Goal: Task Accomplishment & Management: Manage account settings

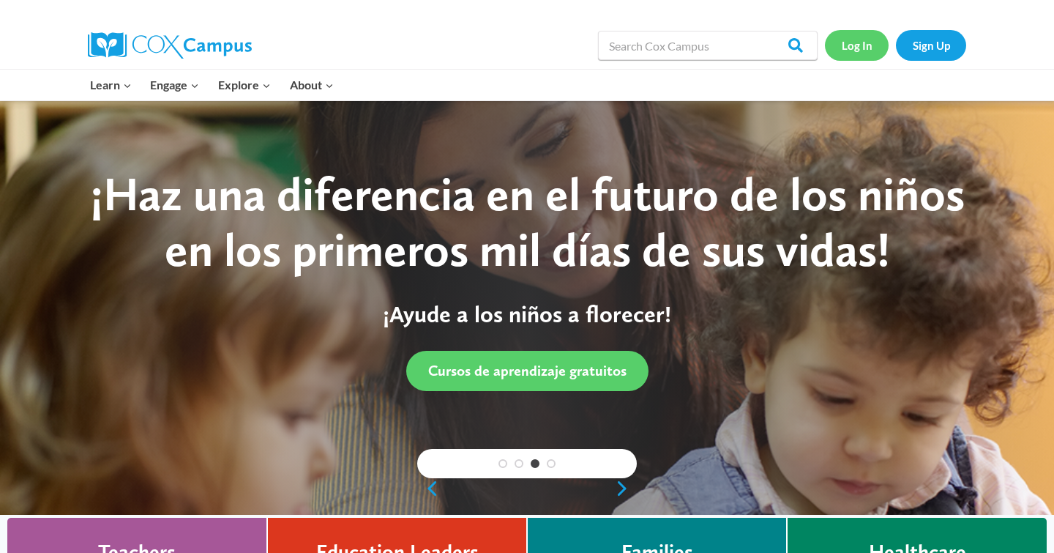
click at [851, 50] on link "Log In" at bounding box center [857, 45] width 64 height 30
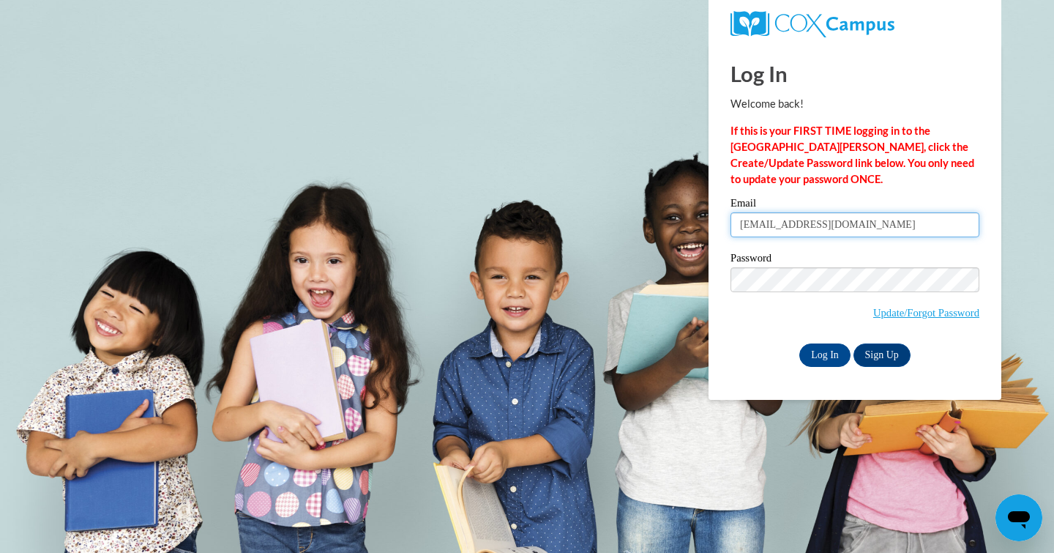
type input "[EMAIL_ADDRESS][DOMAIN_NAME]"
click at [877, 310] on link "Update/Forgot Password" at bounding box center [926, 313] width 106 height 12
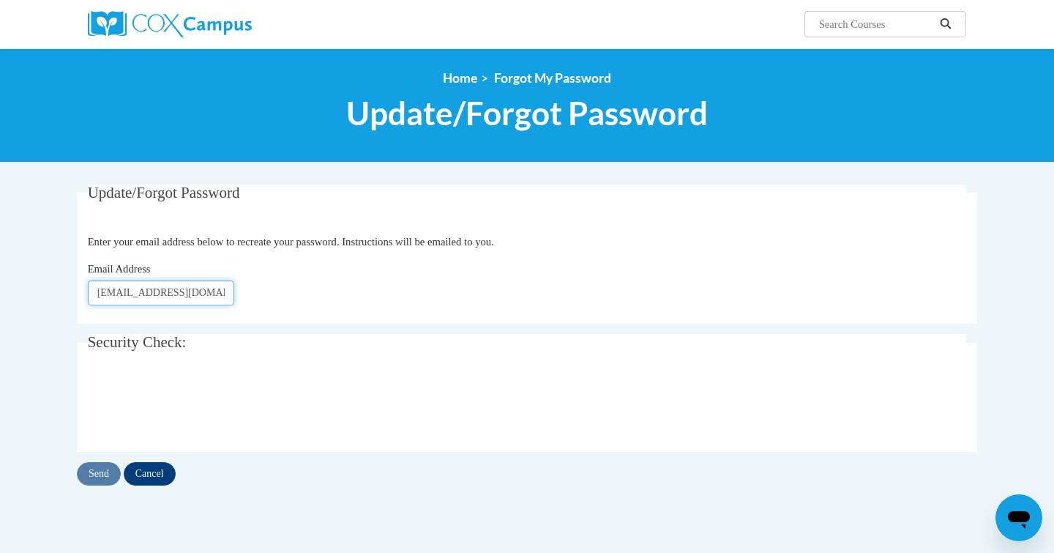
type input "[EMAIL_ADDRESS][DOMAIN_NAME]"
click at [100, 474] on input "Send" at bounding box center [99, 473] width 44 height 23
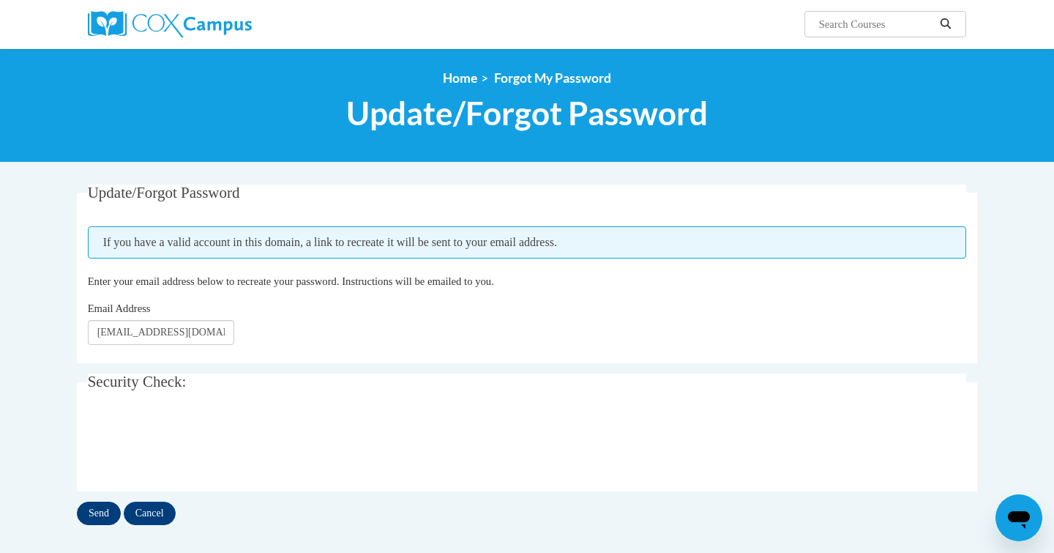
click at [101, 505] on input "Send" at bounding box center [99, 513] width 44 height 23
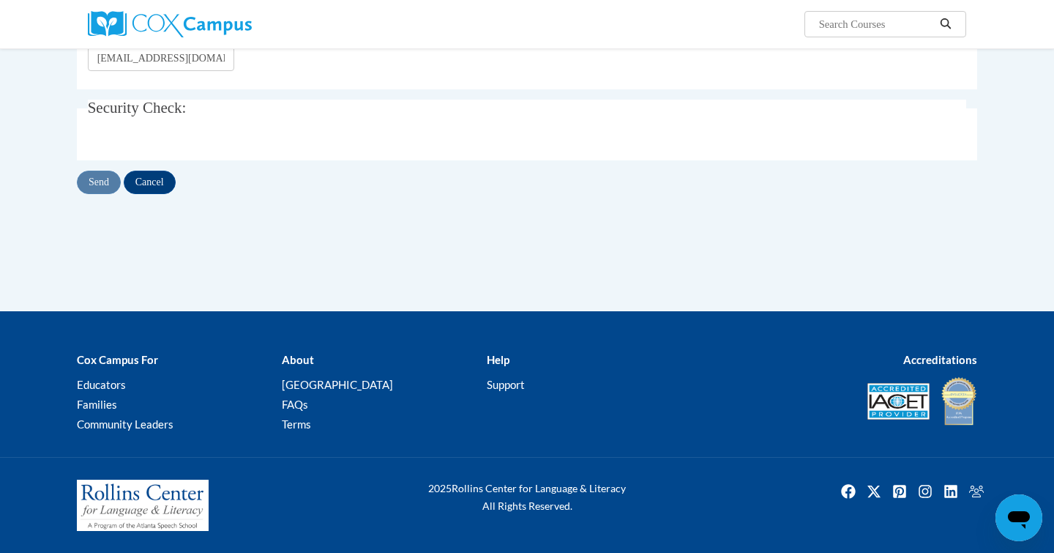
scroll to position [273, 0]
